Goal: Task Accomplishment & Management: Complete application form

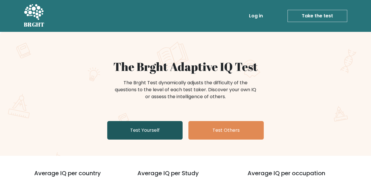
click at [152, 132] on link "Test Yourself" at bounding box center [144, 130] width 75 height 19
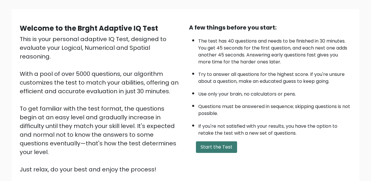
scroll to position [37, 0]
click at [212, 148] on button "Start the Test" at bounding box center [216, 147] width 41 height 12
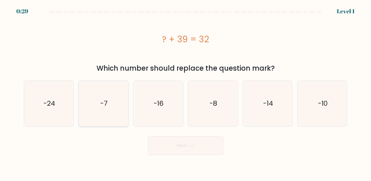
click at [120, 95] on icon "-7" at bounding box center [103, 103] width 45 height 45
click at [185, 92] on input "b. -7" at bounding box center [185, 91] width 0 height 1
radio input "true"
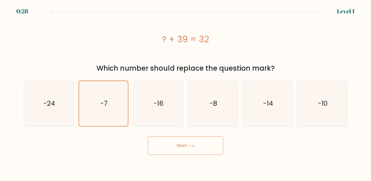
click at [197, 156] on body "0:28 Level 1 a." at bounding box center [185, 90] width 371 height 181
click at [202, 153] on button "Next" at bounding box center [185, 145] width 75 height 19
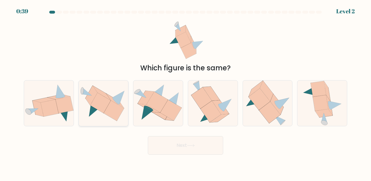
click at [106, 108] on icon at bounding box center [100, 103] width 21 height 21
click at [185, 92] on input "b." at bounding box center [185, 91] width 0 height 1
radio input "true"
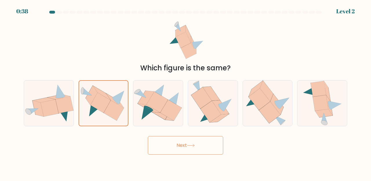
click at [176, 140] on button "Next" at bounding box center [185, 145] width 75 height 19
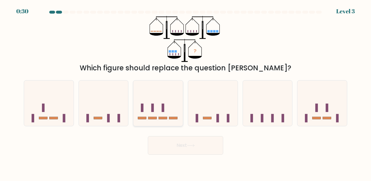
click at [165, 108] on icon at bounding box center [158, 103] width 50 height 41
click at [185, 92] on input "c." at bounding box center [185, 91] width 0 height 1
radio input "true"
click at [187, 149] on button "Next" at bounding box center [185, 145] width 75 height 19
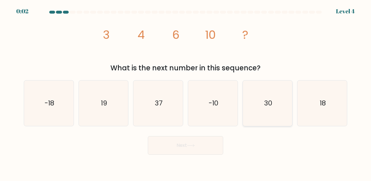
click at [268, 105] on text "30" at bounding box center [268, 103] width 8 height 10
click at [186, 92] on input "e. 30" at bounding box center [185, 91] width 0 height 1
radio input "true"
click at [204, 152] on button "Next" at bounding box center [185, 145] width 75 height 19
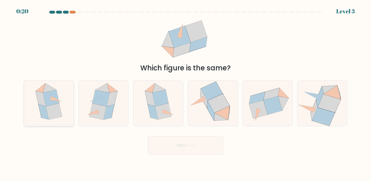
click at [57, 116] on icon at bounding box center [54, 111] width 16 height 16
click at [185, 92] on input "a." at bounding box center [185, 91] width 0 height 1
radio input "true"
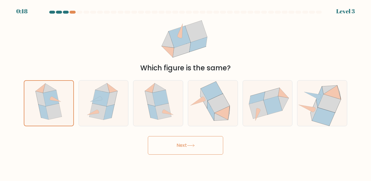
click at [189, 143] on button "Next" at bounding box center [185, 145] width 75 height 19
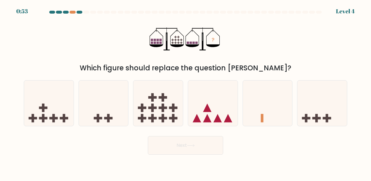
click at [172, 44] on icon "?" at bounding box center [185, 39] width 72 height 46
click at [62, 120] on icon at bounding box center [49, 103] width 50 height 41
click at [185, 92] on input "a." at bounding box center [185, 91] width 0 height 1
radio input "true"
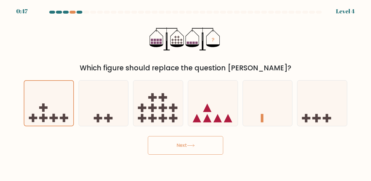
click at [191, 147] on icon at bounding box center [191, 145] width 8 height 3
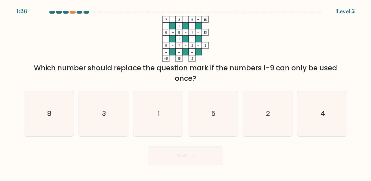
drag, startPoint x: 67, startPoint y: 70, endPoint x: 169, endPoint y: 70, distance: 102.8
click at [170, 70] on div "Which number should replace the question mark if the numbers 1-9 can only be us…" at bounding box center [185, 73] width 316 height 21
click at [321, 115] on text "4" at bounding box center [322, 114] width 4 height 10
click at [186, 92] on input "f. 4" at bounding box center [185, 91] width 0 height 1
radio input "true"
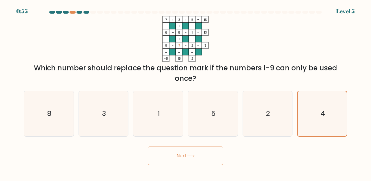
click at [184, 158] on button "Next" at bounding box center [185, 156] width 75 height 19
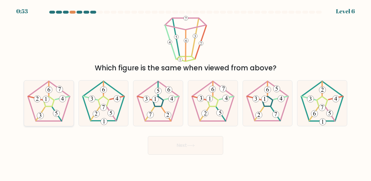
click at [53, 105] on icon at bounding box center [48, 103] width 45 height 45
click at [185, 92] on input "a." at bounding box center [185, 91] width 0 height 1
radio input "true"
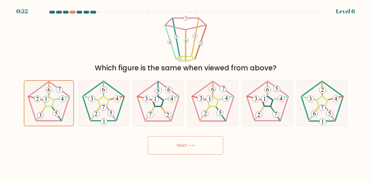
click at [194, 148] on button "Next" at bounding box center [185, 145] width 75 height 19
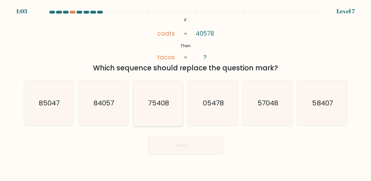
click at [166, 108] on icon "75408" at bounding box center [157, 103] width 45 height 45
click at [185, 92] on input "c. 75408" at bounding box center [185, 91] width 0 height 1
radio input "true"
click at [183, 149] on button "Next" at bounding box center [185, 145] width 75 height 19
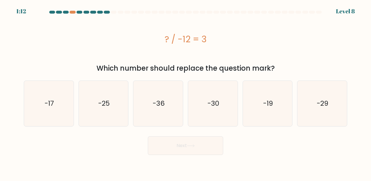
click at [174, 36] on div "? / -12 = 3" at bounding box center [185, 39] width 323 height 13
click at [171, 102] on icon "-36" at bounding box center [157, 103] width 45 height 45
click at [185, 92] on input "c. -36" at bounding box center [185, 91] width 0 height 1
radio input "true"
click at [202, 148] on button "Next" at bounding box center [185, 145] width 75 height 19
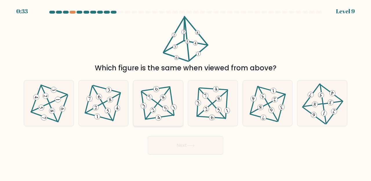
click at [169, 108] on icon at bounding box center [158, 103] width 37 height 36
click at [185, 92] on input "c." at bounding box center [185, 91] width 0 height 1
radio input "true"
click at [213, 98] on icon at bounding box center [212, 103] width 37 height 36
click at [186, 92] on input "d." at bounding box center [185, 91] width 0 height 1
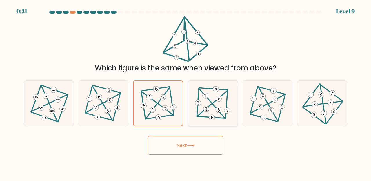
radio input "true"
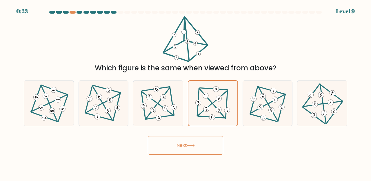
click at [193, 146] on icon at bounding box center [191, 145] width 8 height 3
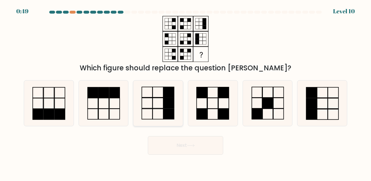
click at [155, 109] on icon at bounding box center [157, 103] width 45 height 45
click at [185, 92] on input "c." at bounding box center [185, 91] width 0 height 1
radio input "true"
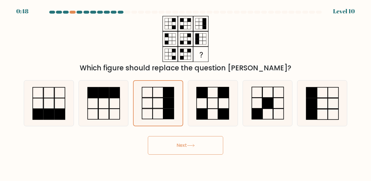
click at [191, 148] on button "Next" at bounding box center [185, 145] width 75 height 19
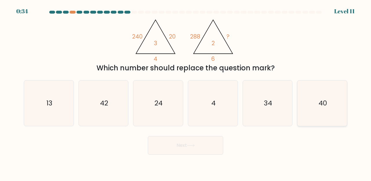
click at [336, 116] on icon "40" at bounding box center [321, 103] width 45 height 45
click at [186, 92] on input "f. 40" at bounding box center [185, 91] width 0 height 1
radio input "true"
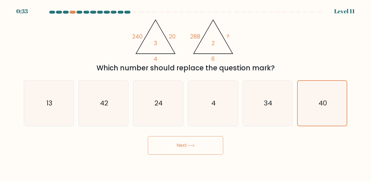
click at [204, 152] on button "Next" at bounding box center [185, 145] width 75 height 19
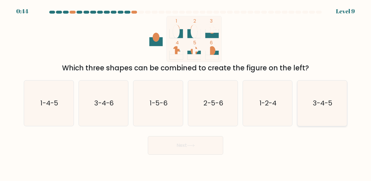
click at [332, 109] on icon "3-4-5" at bounding box center [321, 103] width 45 height 45
click at [186, 92] on input "f. 3-4-5" at bounding box center [185, 91] width 0 height 1
radio input "true"
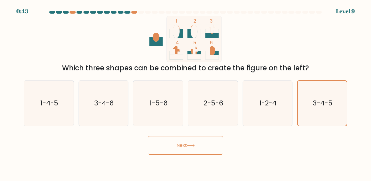
click at [192, 145] on icon at bounding box center [191, 145] width 8 height 3
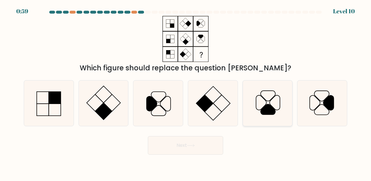
click at [268, 105] on icon at bounding box center [267, 109] width 15 height 10
click at [186, 92] on input "e." at bounding box center [185, 91] width 0 height 1
radio input "true"
click at [191, 147] on button "Next" at bounding box center [185, 145] width 75 height 19
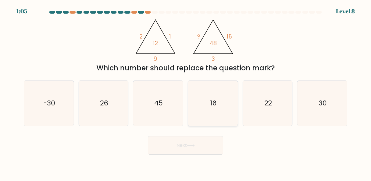
click at [226, 109] on icon "16" at bounding box center [212, 103] width 45 height 45
click at [186, 92] on input "d. 16" at bounding box center [185, 91] width 0 height 1
radio input "true"
click at [206, 151] on button "Next" at bounding box center [185, 145] width 75 height 19
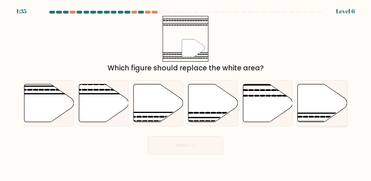
click at [319, 116] on icon at bounding box center [322, 103] width 50 height 38
click at [186, 92] on input "f." at bounding box center [185, 91] width 0 height 1
radio input "true"
click at [198, 147] on button "Next" at bounding box center [185, 145] width 75 height 19
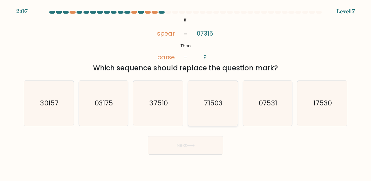
click at [221, 114] on icon "71503" at bounding box center [212, 103] width 45 height 45
click at [186, 92] on input "d. 71503" at bounding box center [185, 91] width 0 height 1
radio input "true"
click at [201, 147] on button "Next" at bounding box center [185, 145] width 75 height 19
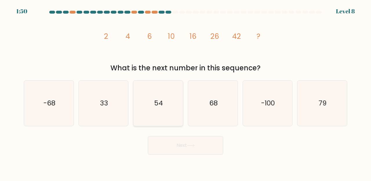
click at [171, 113] on icon "54" at bounding box center [157, 103] width 45 height 45
click at [185, 92] on input "c. 54" at bounding box center [185, 91] width 0 height 1
radio input "true"
click at [194, 143] on button "Next" at bounding box center [185, 145] width 75 height 19
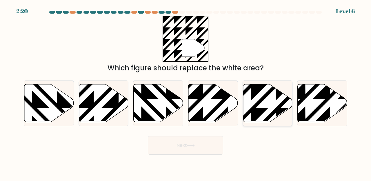
click at [265, 100] on icon at bounding box center [268, 103] width 50 height 38
click at [186, 92] on input "e." at bounding box center [185, 91] width 0 height 1
radio input "true"
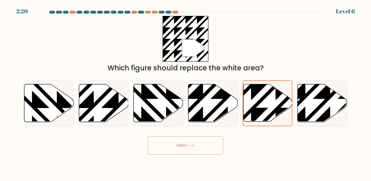
click at [210, 144] on button "Next" at bounding box center [185, 145] width 75 height 19
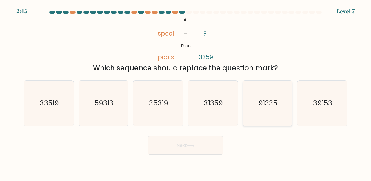
click at [275, 103] on text "91335" at bounding box center [267, 103] width 19 height 10
click at [186, 92] on input "e. 91335" at bounding box center [185, 91] width 0 height 1
radio input "true"
click at [208, 144] on button "Next" at bounding box center [185, 145] width 75 height 19
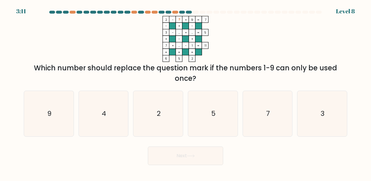
drag, startPoint x: 180, startPoint y: 46, endPoint x: 175, endPoint y: 46, distance: 4.9
click at [175, 46] on icon "2 - ? + 9 7 - + - 3 - ... + ... 5 + - + 7 + ... - 1 = 11 = = = = 6 5 2 =" at bounding box center [185, 39] width 174 height 46
click at [228, 43] on icon "2 - ? + 9 7 - + - 3 - ... + ... 5 + - + 7 + ... - 1 = 11 = = = = 6 5 2 =" at bounding box center [185, 39] width 174 height 46
click at [117, 113] on icon "4" at bounding box center [103, 113] width 45 height 45
click at [185, 92] on input "b. 4" at bounding box center [185, 91] width 0 height 1
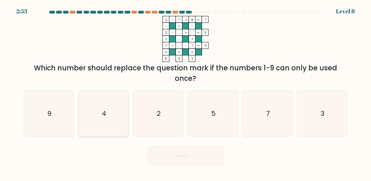
radio input "true"
click at [189, 156] on icon at bounding box center [191, 155] width 8 height 3
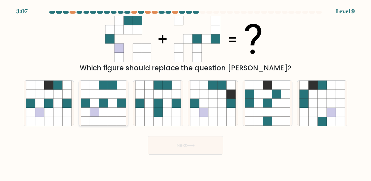
click at [118, 117] on icon at bounding box center [121, 121] width 9 height 9
click at [185, 92] on input "b." at bounding box center [185, 91] width 0 height 1
radio input "true"
click at [173, 146] on button "Next" at bounding box center [185, 145] width 75 height 19
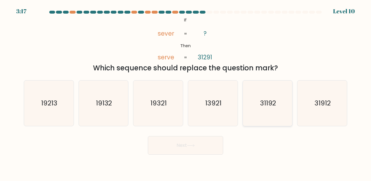
click at [272, 100] on text "31192" at bounding box center [268, 103] width 16 height 10
click at [186, 92] on input "e. 31192" at bounding box center [185, 91] width 0 height 1
radio input "true"
click at [192, 149] on button "Next" at bounding box center [185, 145] width 75 height 19
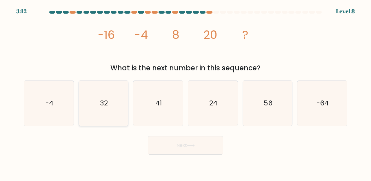
click at [115, 107] on icon "32" at bounding box center [103, 103] width 45 height 45
click at [185, 92] on input "b. 32" at bounding box center [185, 91] width 0 height 1
radio input "true"
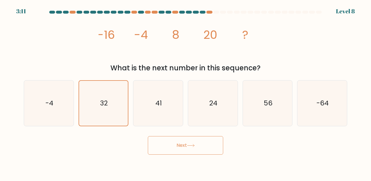
click at [173, 150] on button "Next" at bounding box center [185, 145] width 75 height 19
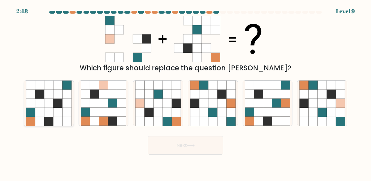
click at [68, 86] on icon at bounding box center [66, 85] width 9 height 9
click at [185, 91] on input "a." at bounding box center [185, 91] width 0 height 1
radio input "true"
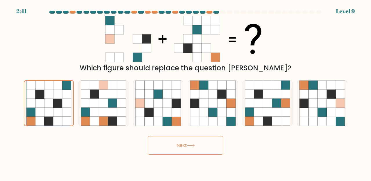
click at [197, 148] on button "Next" at bounding box center [185, 145] width 75 height 19
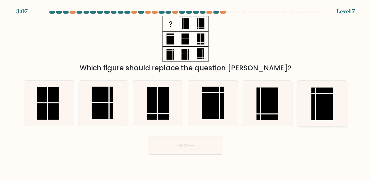
click at [312, 109] on rect at bounding box center [322, 103] width 22 height 32
click at [186, 92] on input "f." at bounding box center [185, 91] width 0 height 1
radio input "true"
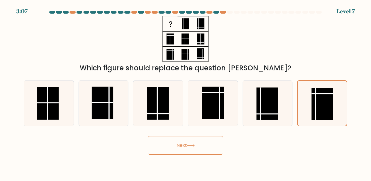
click at [200, 142] on button "Next" at bounding box center [185, 145] width 75 height 19
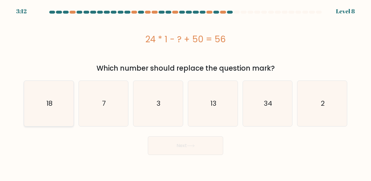
click at [65, 118] on icon "18" at bounding box center [48, 103] width 45 height 45
click at [185, 92] on input "a. 18" at bounding box center [185, 91] width 0 height 1
radio input "true"
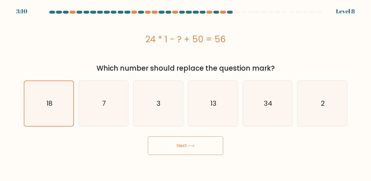
click at [162, 146] on button "Next" at bounding box center [185, 145] width 75 height 19
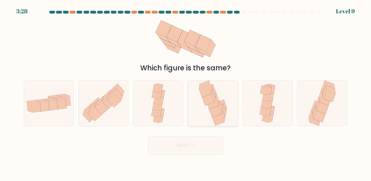
click at [218, 120] on icon at bounding box center [218, 120] width 12 height 12
click at [186, 92] on input "d." at bounding box center [185, 91] width 0 height 1
radio input "true"
click at [211, 149] on button "Next" at bounding box center [185, 145] width 75 height 19
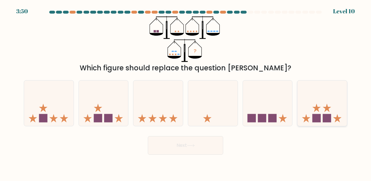
click at [325, 120] on rect at bounding box center [327, 118] width 8 height 8
click at [186, 92] on input "f." at bounding box center [185, 91] width 0 height 1
radio input "true"
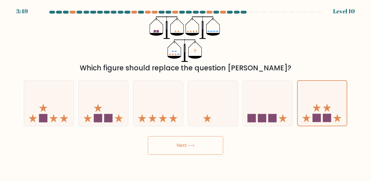
click at [202, 145] on button "Next" at bounding box center [185, 145] width 75 height 19
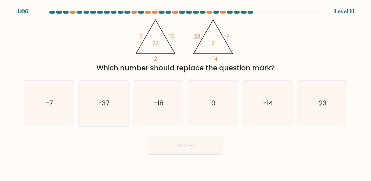
click at [118, 114] on icon "-37" at bounding box center [103, 103] width 45 height 45
click at [185, 92] on input "b. -37" at bounding box center [185, 91] width 0 height 1
radio input "true"
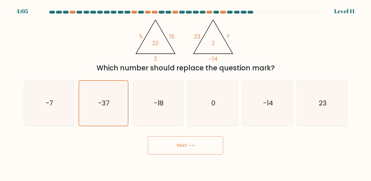
click at [175, 143] on button "Next" at bounding box center [185, 145] width 75 height 19
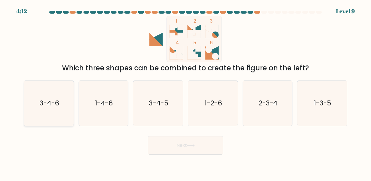
click at [67, 99] on icon "3-4-6" at bounding box center [48, 103] width 45 height 45
click at [185, 92] on input "a. 3-4-6" at bounding box center [185, 91] width 0 height 1
radio input "true"
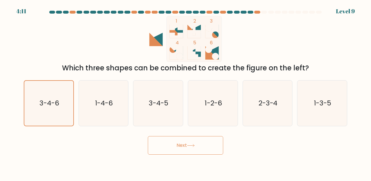
click at [187, 151] on button "Next" at bounding box center [185, 145] width 75 height 19
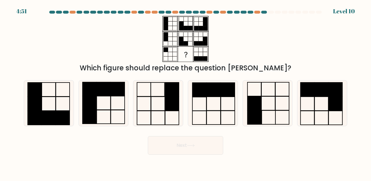
drag, startPoint x: 106, startPoint y: 68, endPoint x: 281, endPoint y: 73, distance: 174.7
click at [281, 73] on div "Which figure should replace the question [PERSON_NAME]?" at bounding box center [185, 68] width 316 height 10
click at [261, 102] on rect at bounding box center [268, 103] width 14 height 14
click at [186, 92] on input "e." at bounding box center [185, 91] width 0 height 1
radio input "true"
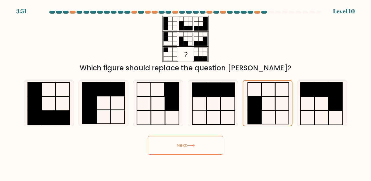
click at [200, 146] on button "Next" at bounding box center [185, 145] width 75 height 19
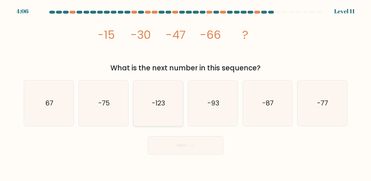
click at [177, 107] on icon "-123" at bounding box center [157, 103] width 45 height 45
click at [185, 92] on input "c. -123" at bounding box center [185, 91] width 0 height 1
radio input "true"
click at [191, 145] on icon at bounding box center [190, 145] width 7 height 3
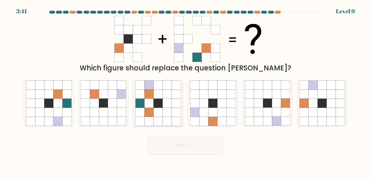
click at [159, 91] on icon at bounding box center [158, 94] width 9 height 9
click at [185, 91] on input "c." at bounding box center [185, 91] width 0 height 1
radio input "true"
click at [197, 143] on button "Next" at bounding box center [185, 145] width 75 height 19
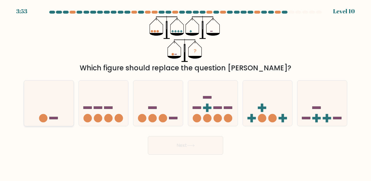
click at [57, 112] on icon at bounding box center [49, 103] width 50 height 41
click at [185, 92] on input "a." at bounding box center [185, 91] width 0 height 1
radio input "true"
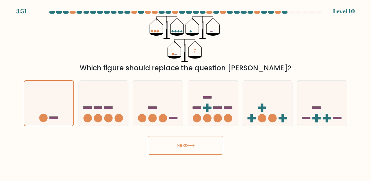
click at [165, 146] on button "Next" at bounding box center [185, 145] width 75 height 19
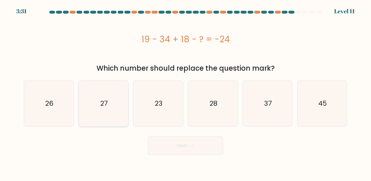
click at [105, 98] on icon "27" at bounding box center [103, 103] width 45 height 45
click at [185, 92] on input "b. 27" at bounding box center [185, 91] width 0 height 1
radio input "true"
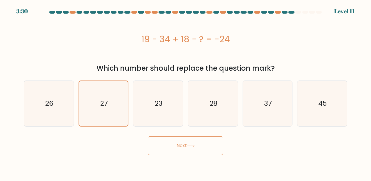
click at [178, 144] on button "Next" at bounding box center [185, 145] width 75 height 19
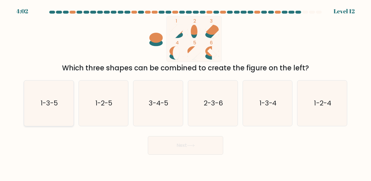
click at [57, 108] on icon "1-3-5" at bounding box center [48, 103] width 45 height 45
click at [185, 92] on input "a. 1-3-5" at bounding box center [185, 91] width 0 height 1
radio input "true"
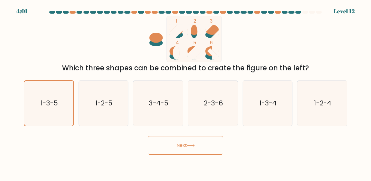
click at [173, 148] on button "Next" at bounding box center [185, 145] width 75 height 19
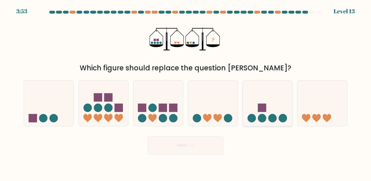
click at [249, 107] on icon at bounding box center [268, 103] width 50 height 41
click at [186, 92] on input "e." at bounding box center [185, 91] width 0 height 1
radio input "true"
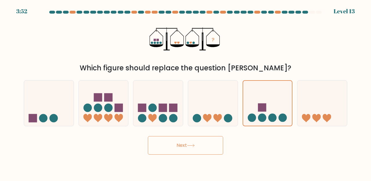
click at [183, 148] on button "Next" at bounding box center [185, 145] width 75 height 19
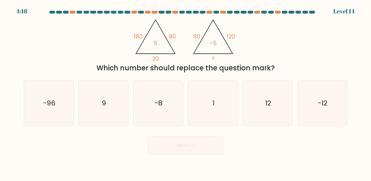
click at [157, 42] on icon "@import url('https://fonts.googleapis.com/css?family=Abril+Fatface:400,100,100i…" at bounding box center [185, 39] width 106 height 46
click at [213, 112] on icon "1" at bounding box center [212, 103] width 45 height 45
click at [186, 92] on input "d. 1" at bounding box center [185, 91] width 0 height 1
radio input "true"
click at [210, 147] on button "Next" at bounding box center [185, 145] width 75 height 19
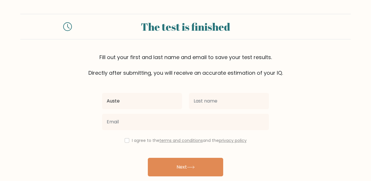
type input "Auste"
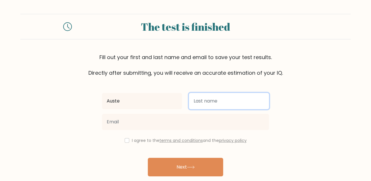
click at [208, 99] on input "text" at bounding box center [229, 101] width 80 height 16
type input "B"
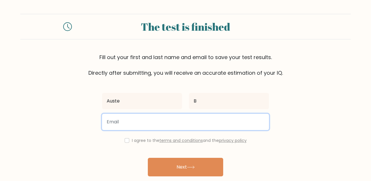
click at [146, 122] on input "email" at bounding box center [185, 122] width 167 height 16
type input "[EMAIL_ADDRESS][DOMAIN_NAME]"
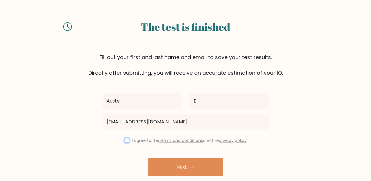
click at [125, 139] on input "checkbox" at bounding box center [127, 140] width 5 height 5
checkbox input "true"
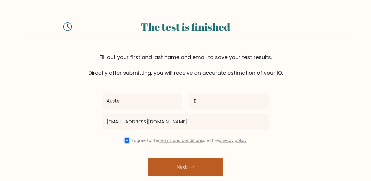
scroll to position [22, 0]
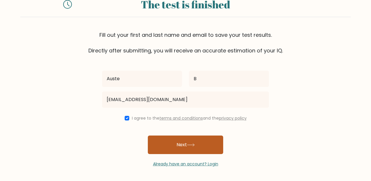
click at [182, 142] on button "Next" at bounding box center [185, 145] width 75 height 19
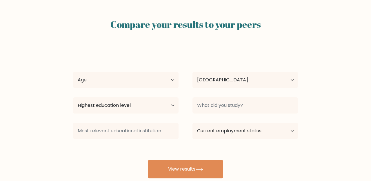
select select "LT"
click at [144, 89] on div "Age Under 18 years old 18-24 years old 25-34 years old 35-44 years old 45-54 ye…" at bounding box center [125, 80] width 119 height 21
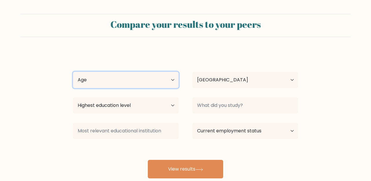
click at [135, 83] on select "Age Under 18 years old 18-24 years old 25-34 years old 35-44 years old 45-54 ye…" at bounding box center [125, 80] width 105 height 16
select select "25_34"
click at [73, 72] on select "Age Under 18 years old 18-24 years old 25-34 years old 35-44 years old 45-54 ye…" at bounding box center [125, 80] width 105 height 16
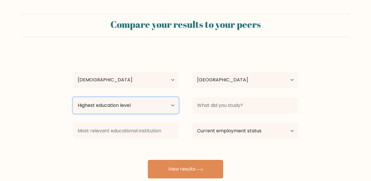
click at [133, 107] on select "Highest education level No schooling Primary Lower Secondary Upper Secondary Oc…" at bounding box center [125, 105] width 105 height 16
select select "bachelors_degree"
click at [73, 97] on select "Highest education level No schooling Primary Lower Secondary Upper Secondary Oc…" at bounding box center [125, 105] width 105 height 16
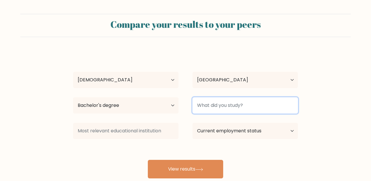
click at [238, 103] on input at bounding box center [244, 105] width 105 height 16
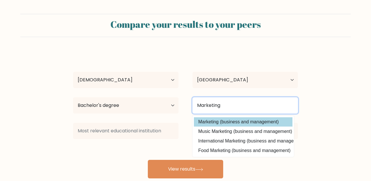
type input "Marketing"
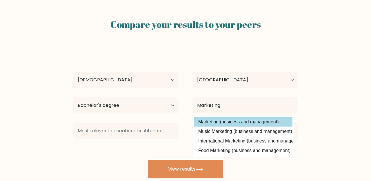
click at [253, 122] on div "Auste B Age Under 18 years old 18-24 years old 25-34 years old 35-44 years old …" at bounding box center [186, 114] width 232 height 127
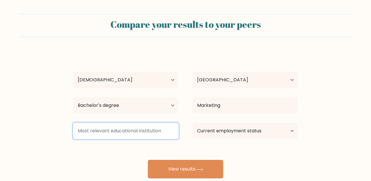
click at [150, 132] on input at bounding box center [125, 131] width 105 height 16
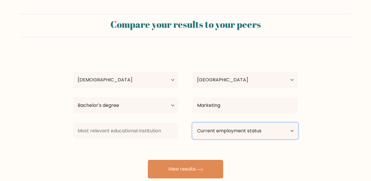
click at [215, 132] on select "Current employment status Employed Student Retired Other / prefer not to answer" at bounding box center [244, 131] width 105 height 16
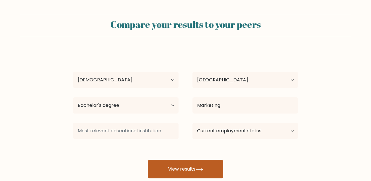
click at [182, 166] on button "View results" at bounding box center [185, 169] width 75 height 19
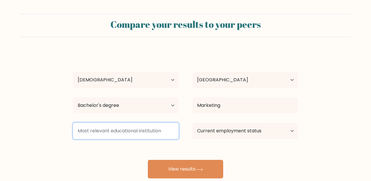
click at [140, 128] on input at bounding box center [125, 131] width 105 height 16
type input "U"
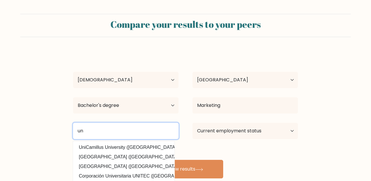
type input "u"
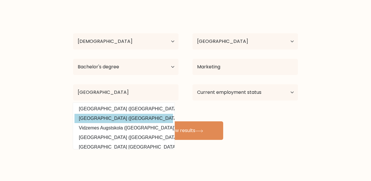
click at [135, 120] on option "University College Lillebaelt (Denmark)" at bounding box center [123, 118] width 98 height 9
type input "University College Lillebaelt"
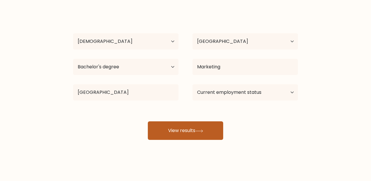
click at [190, 130] on button "View results" at bounding box center [185, 130] width 75 height 19
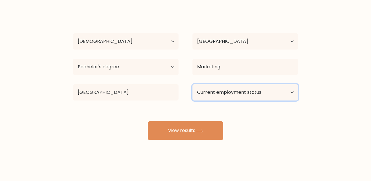
click at [253, 90] on select "Current employment status Employed Student Retired Other / prefer not to answer" at bounding box center [244, 92] width 105 height 16
select select "employed"
click at [192, 84] on select "Current employment status Employed Student Retired Other / prefer not to answer" at bounding box center [244, 92] width 105 height 16
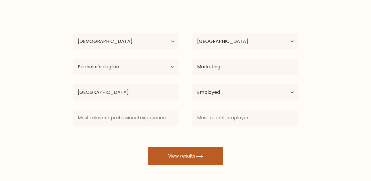
click at [211, 126] on div "Auste B Age Under 18 years old 18-24 years old 25-34 years old 35-44 years old …" at bounding box center [186, 88] width 232 height 153
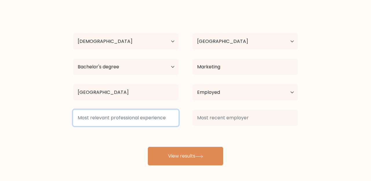
click at [148, 121] on input at bounding box center [125, 118] width 105 height 16
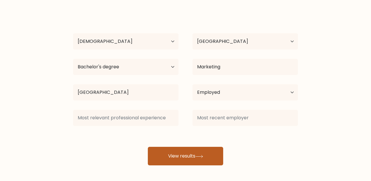
click at [186, 157] on button "View results" at bounding box center [185, 156] width 75 height 19
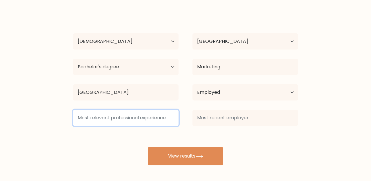
click at [149, 117] on input at bounding box center [125, 118] width 105 height 16
type input "y"
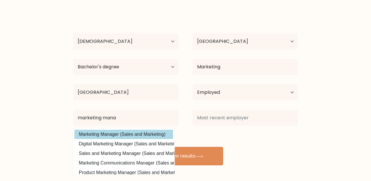
click at [141, 135] on option "Marketing Manager (Sales and Marketing)" at bounding box center [123, 134] width 98 height 9
type input "Marketing Manager"
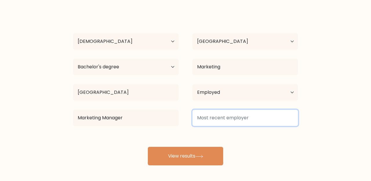
click at [226, 115] on input at bounding box center [244, 118] width 105 height 16
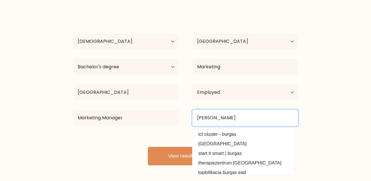
click at [205, 119] on input "burga" at bounding box center [244, 118] width 105 height 16
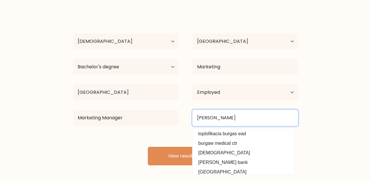
scroll to position [52, 0]
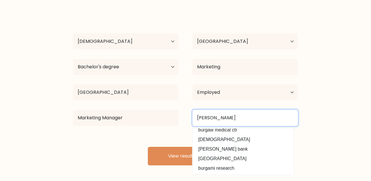
click at [223, 116] on input "BURGA" at bounding box center [244, 118] width 105 height 16
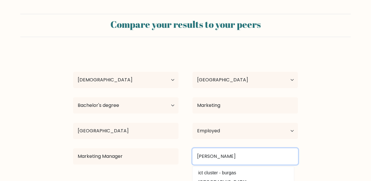
scroll to position [39, 0]
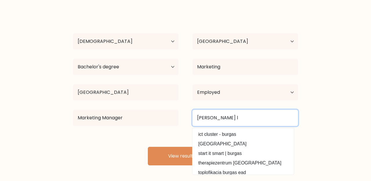
type input "BURGA l"
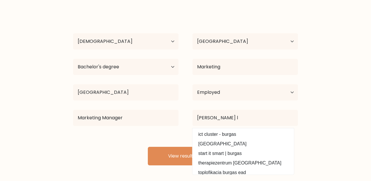
click at [146, 142] on div "Auste B Age Under 18 years old 18-24 years old 25-34 years old 35-44 years old …" at bounding box center [186, 88] width 232 height 153
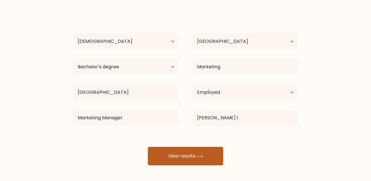
click at [191, 159] on button "View results" at bounding box center [185, 156] width 75 height 19
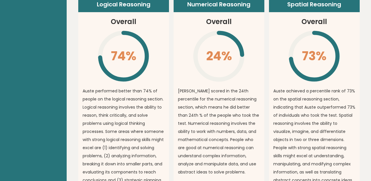
scroll to position [448, 0]
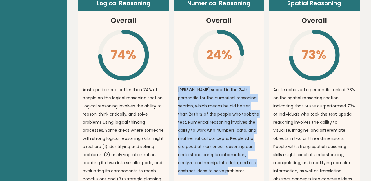
drag, startPoint x: 231, startPoint y: 163, endPoint x: 178, endPoint y: 85, distance: 93.4
click at [178, 86] on p "Auste scored in the 24th percentile for the numerical reasoning section, which …" at bounding box center [219, 130] width 82 height 89
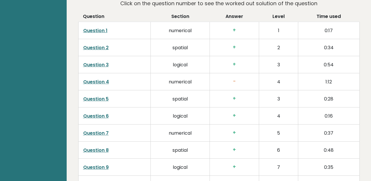
scroll to position [927, 0]
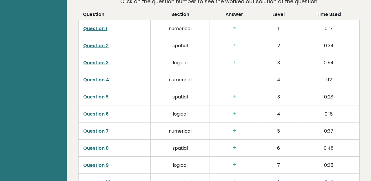
click at [105, 83] on link "Question 4" at bounding box center [96, 79] width 26 height 7
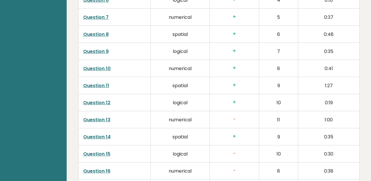
scroll to position [1048, 0]
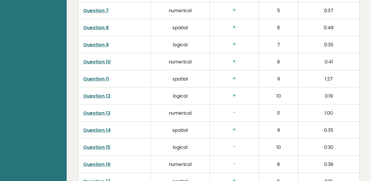
click at [105, 116] on link "Question 13" at bounding box center [96, 113] width 27 height 7
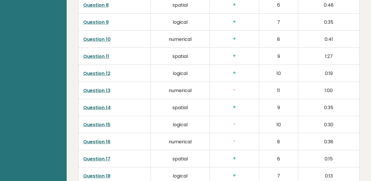
scroll to position [1072, 0]
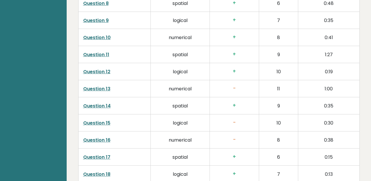
click at [100, 125] on link "Question 15" at bounding box center [96, 123] width 27 height 7
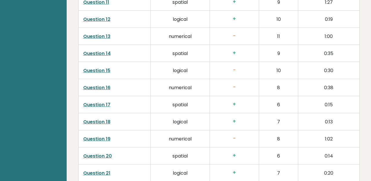
scroll to position [1144, 0]
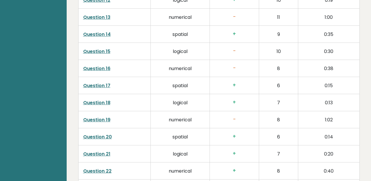
click at [99, 123] on link "Question 19" at bounding box center [96, 119] width 27 height 7
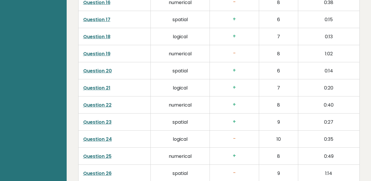
scroll to position [1216, 0]
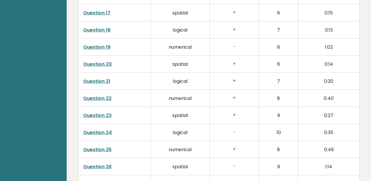
click at [106, 136] on link "Question 24" at bounding box center [97, 132] width 29 height 7
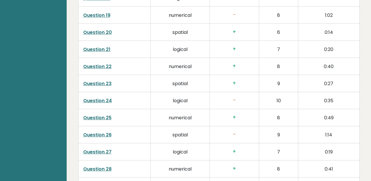
scroll to position [1253, 0]
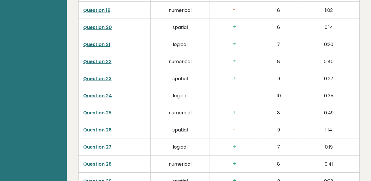
click at [101, 133] on link "Question 26" at bounding box center [97, 130] width 28 height 7
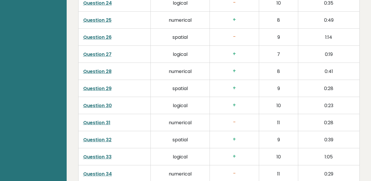
scroll to position [1349, 0]
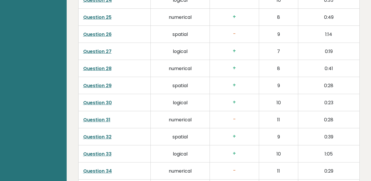
click at [105, 123] on link "Question 31" at bounding box center [96, 119] width 27 height 7
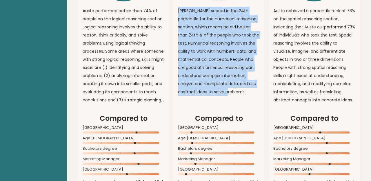
scroll to position [505, 0]
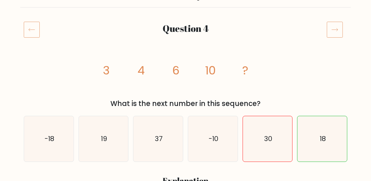
scroll to position [59, 0]
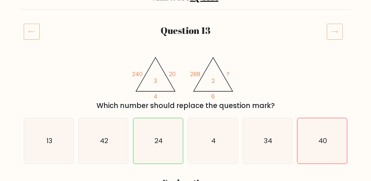
scroll to position [59, 0]
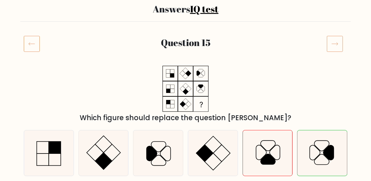
scroll to position [62, 0]
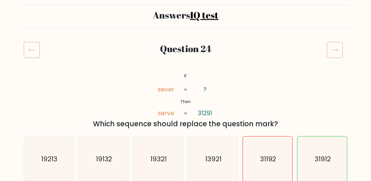
scroll to position [61, 0]
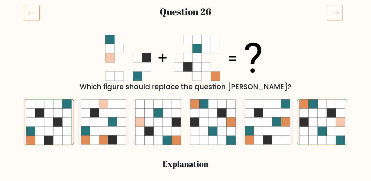
scroll to position [75, 0]
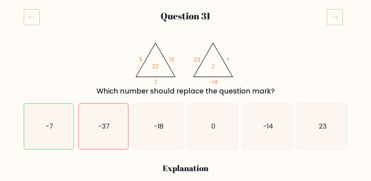
scroll to position [82, 0]
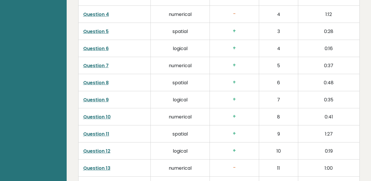
scroll to position [926, 0]
